Goal: Information Seeking & Learning: Learn about a topic

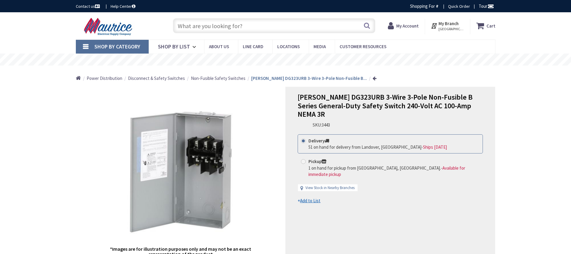
click at [302, 27] on input "text" at bounding box center [274, 25] width 202 height 15
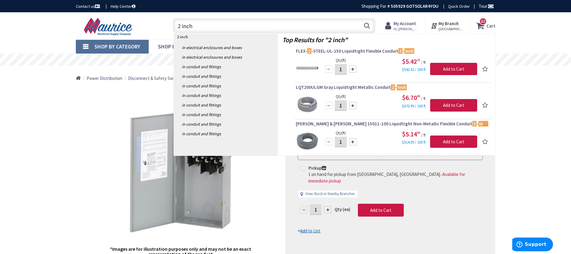
drag, startPoint x: 180, startPoint y: 27, endPoint x: 174, endPoint y: 27, distance: 5.1
click at [174, 27] on input "2 inch" at bounding box center [274, 25] width 202 height 15
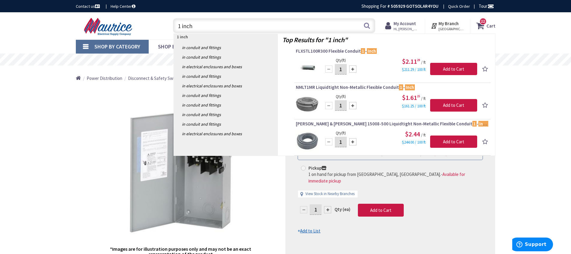
type input "1 inch"
click at [311, 95] on img at bounding box center [307, 104] width 22 height 22
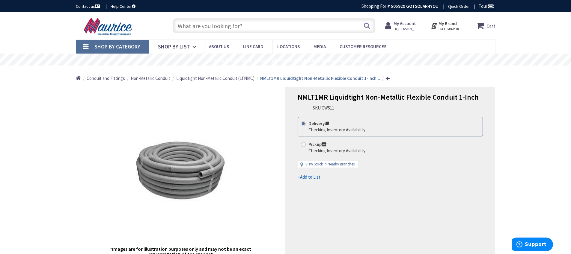
click at [209, 29] on input "text" at bounding box center [274, 25] width 202 height 15
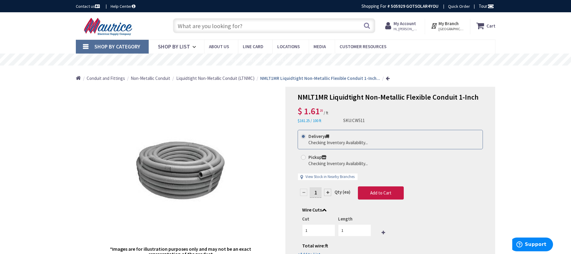
click at [222, 27] on input "text" at bounding box center [274, 25] width 202 height 15
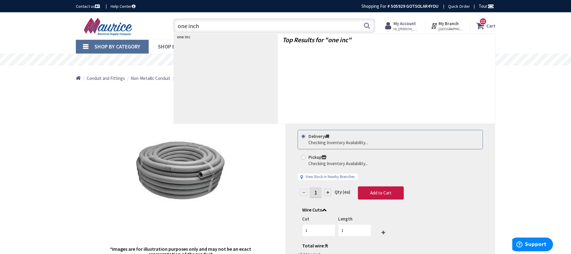
type input "one inch"
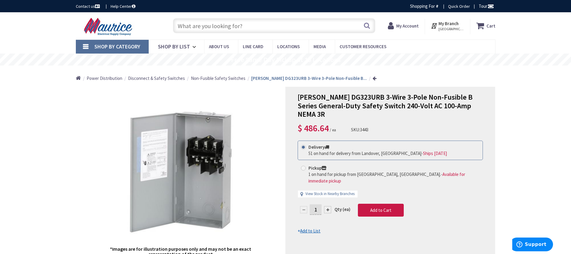
click at [227, 28] on input "text" at bounding box center [274, 25] width 202 height 15
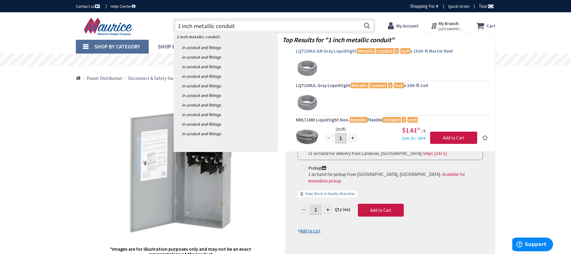
type input "1 inch metallic conduit"
click at [328, 54] on link "LQT100ULGM Gray Liquidtight Metallic Conduit 1 - Inch x 1500-ft Master Reel" at bounding box center [392, 51] width 193 height 7
click at [314, 52] on span "LQT100ULGM Gray Liquidtight Metallic Conduit 1 - Inch x 1500-ft Master Reel" at bounding box center [392, 51] width 193 height 6
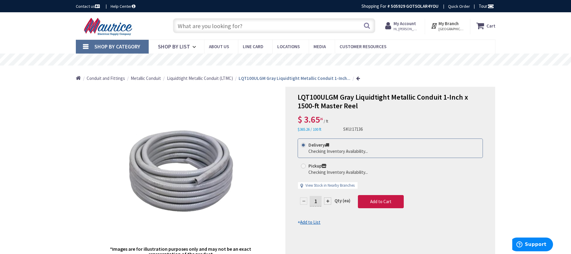
click at [216, 28] on input "text" at bounding box center [274, 25] width 202 height 15
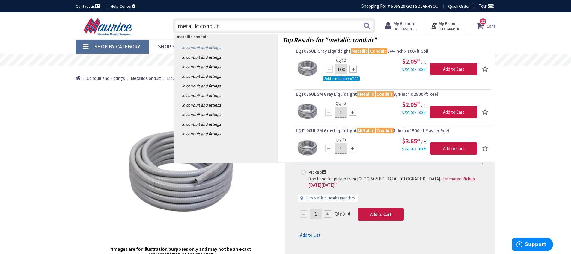
type input "metallic conduit"
click at [220, 46] on link "in Conduit and Fittings" at bounding box center [226, 48] width 104 height 10
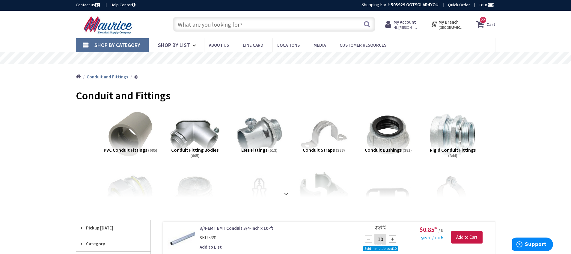
scroll to position [5, 0]
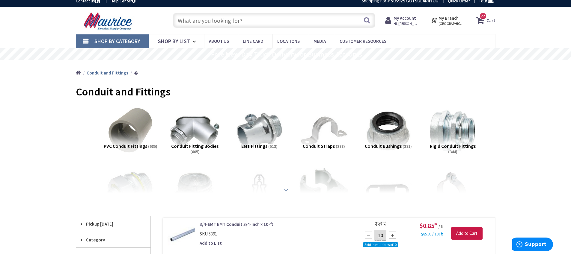
click at [286, 187] on strong at bounding box center [286, 190] width 7 height 7
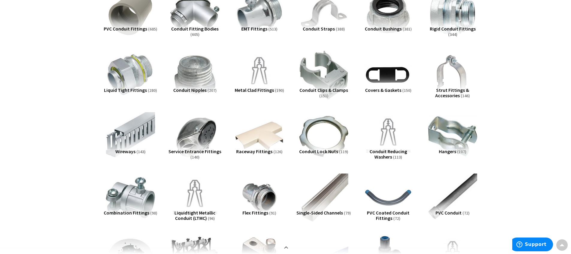
scroll to position [117, 0]
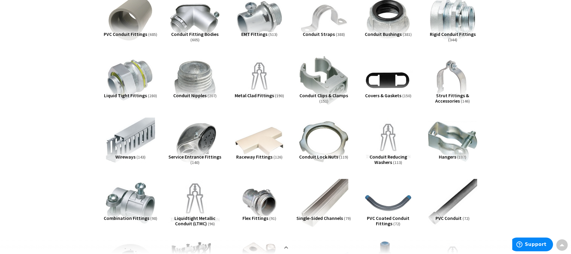
click at [192, 202] on img at bounding box center [195, 203] width 54 height 54
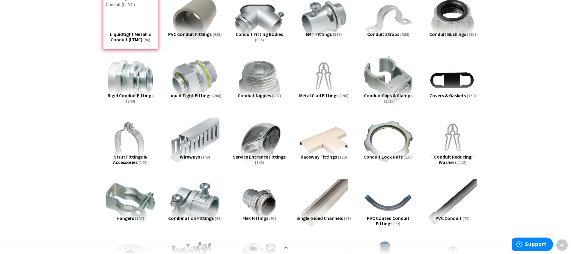
scroll to position [738, 0]
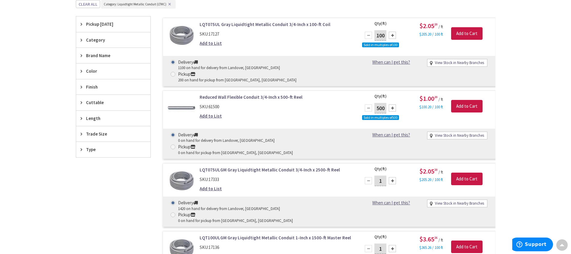
click at [102, 132] on span "Trade Size" at bounding box center [110, 134] width 49 height 6
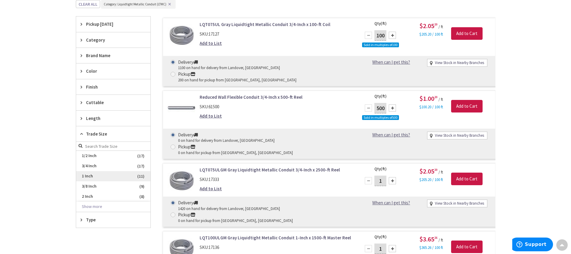
click at [94, 176] on span "1 Inch" at bounding box center [113, 176] width 74 height 10
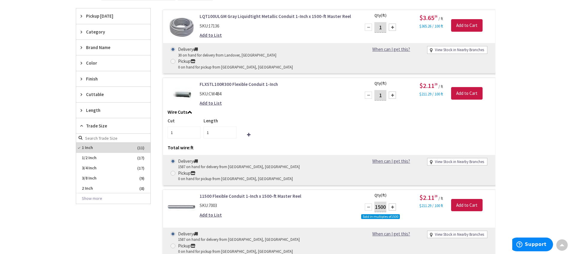
scroll to position [502, 0]
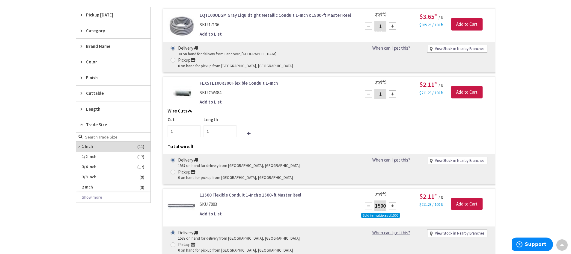
click at [253, 80] on link "FLXSTL100R300 Flexible Conduit 1-Inch" at bounding box center [276, 83] width 153 height 6
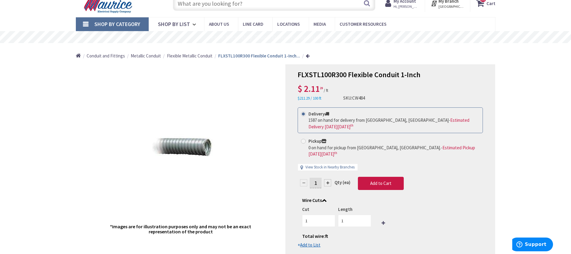
scroll to position [23, 0]
drag, startPoint x: 301, startPoint y: 99, endPoint x: 333, endPoint y: 99, distance: 31.5
click at [333, 99] on div "FLXSTL100R300 Flexible Conduit 1-Inch $ 2.11 29 / ft $211.29 / 100 ft SKU: CW484" at bounding box center [390, 85] width 185 height 31
click at [335, 99] on div "FLXSTL100R300 Flexible Conduit 1-Inch $ 2.11 29 / ft $211.29 / 100 ft SKU: CW484" at bounding box center [390, 85] width 185 height 31
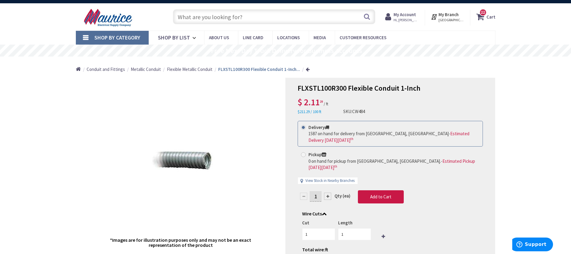
scroll to position [0, 0]
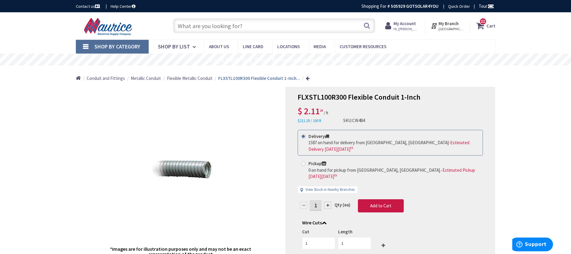
click at [448, 29] on span "[GEOGRAPHIC_DATA], [GEOGRAPHIC_DATA]" at bounding box center [450, 29] width 25 height 5
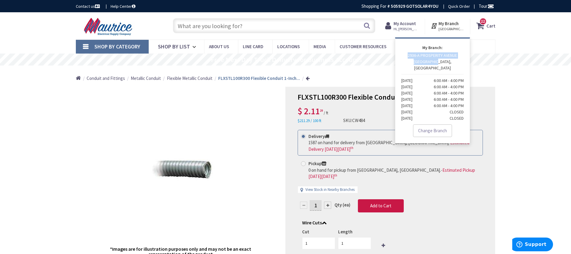
drag, startPoint x: 450, startPoint y: 64, endPoint x: 403, endPoint y: 57, distance: 47.1
click at [403, 57] on p "2936-A PROSPERITY AVENUE FAIRFAX, VA Monday 6:00 AM - 4:00 PM Tuesday 6:00 AM -…" at bounding box center [432, 86] width 62 height 69
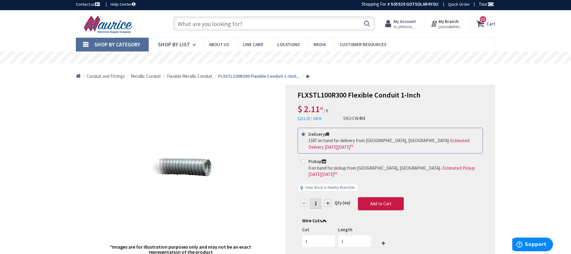
scroll to position [16, 0]
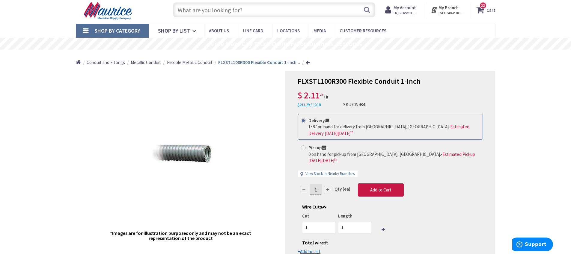
click at [191, 63] on span "Flexible Metallic Conduit" at bounding box center [190, 63] width 46 height 6
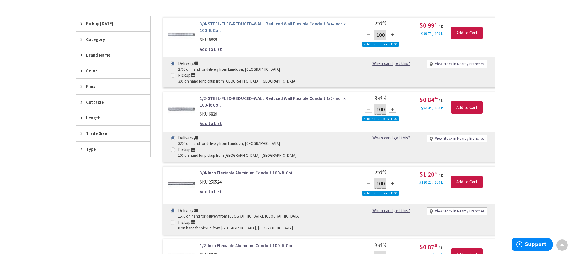
scroll to position [178, 0]
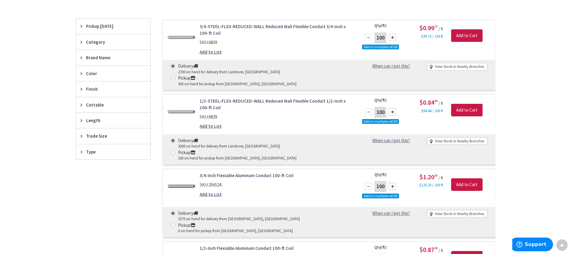
click at [98, 136] on span "Trade Size" at bounding box center [110, 136] width 49 height 6
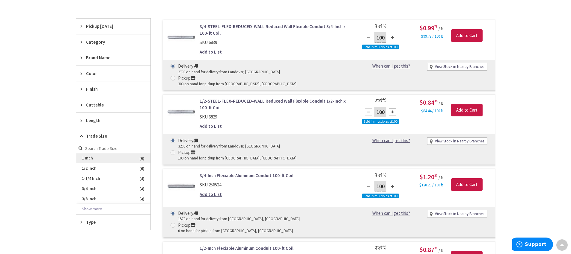
click at [95, 158] on span "1 Inch" at bounding box center [113, 158] width 74 height 10
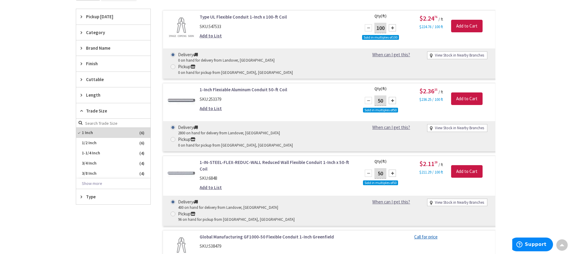
scroll to position [199, 0]
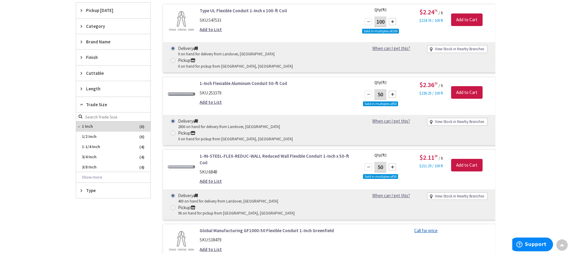
click at [278, 153] on link "1-IN-STEEL-FLEX-REDUC-WALL Reduced Wall Flexible Conduit 1-Inch x 50-ft Coil" at bounding box center [276, 159] width 153 height 13
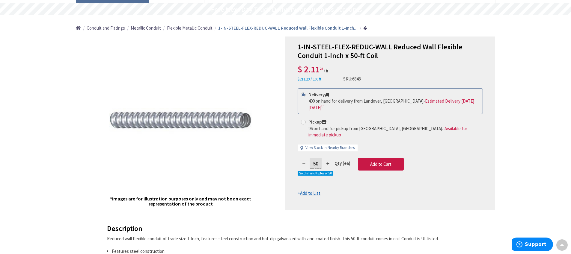
scroll to position [51, 0]
